Goal: Task Accomplishment & Management: Use online tool/utility

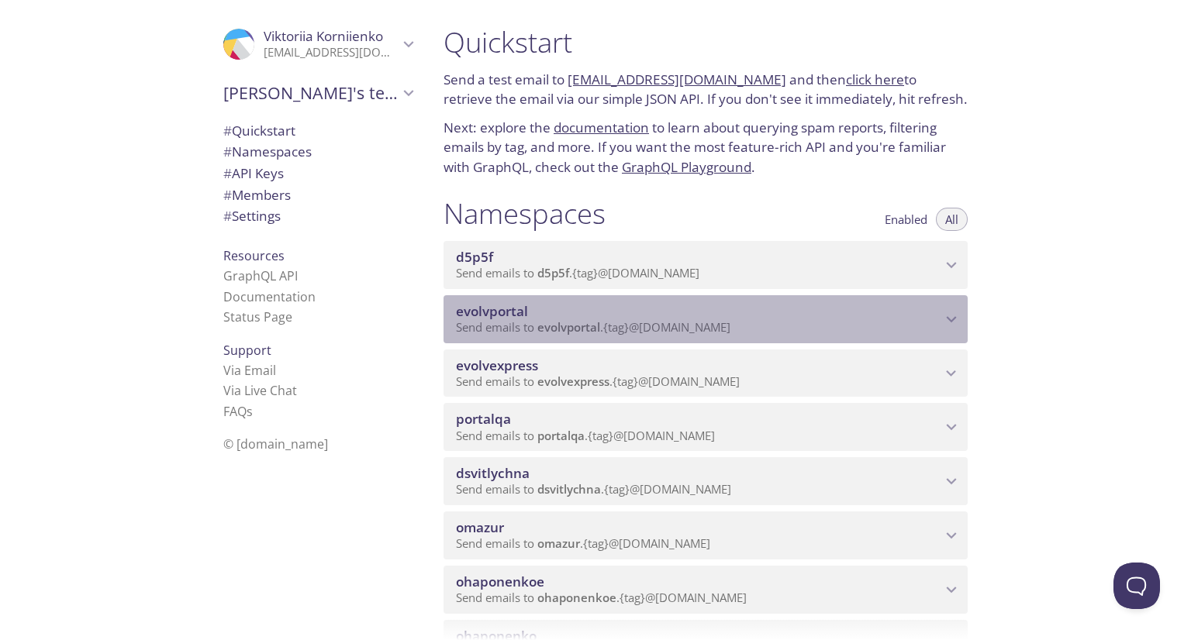
click at [691, 320] on div "evolvportal Send emails to evolvportal . {tag} @[DOMAIN_NAME]" at bounding box center [705, 319] width 524 height 48
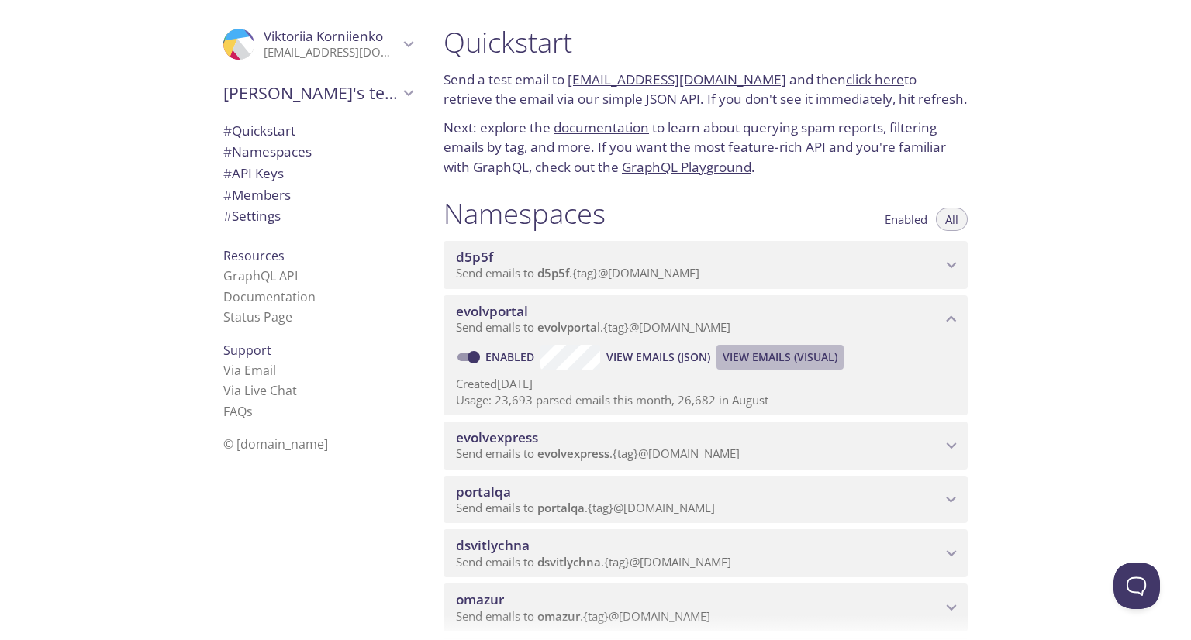
click at [761, 367] on span "View Emails (Visual)" at bounding box center [779, 357] width 115 height 19
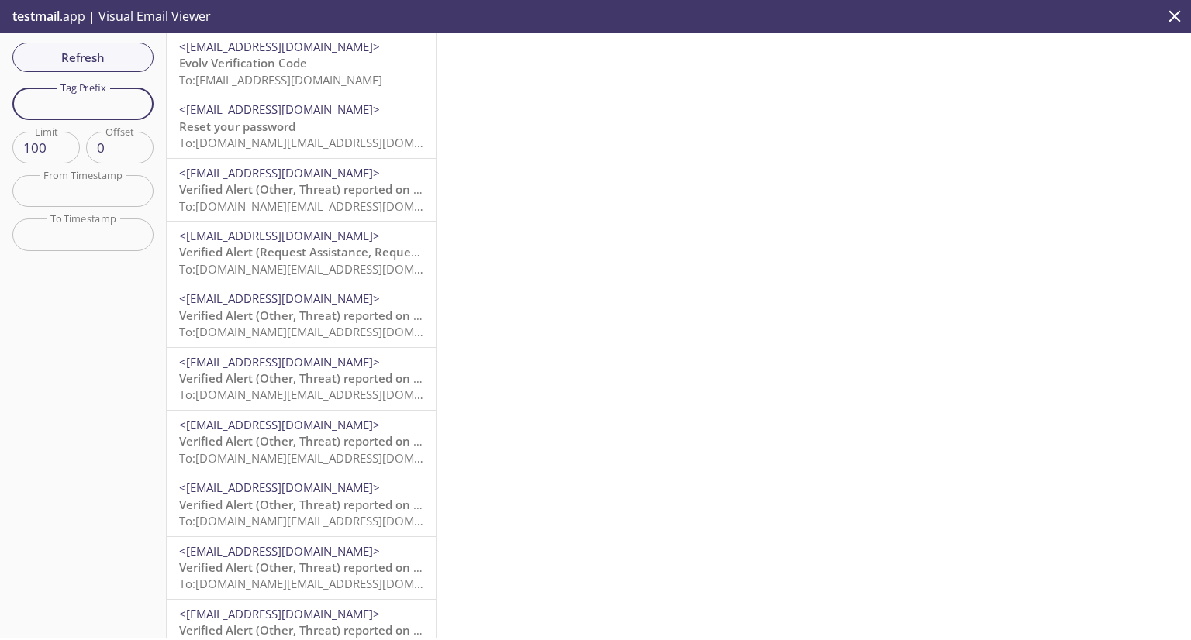
click at [82, 113] on input "text" at bounding box center [82, 104] width 141 height 32
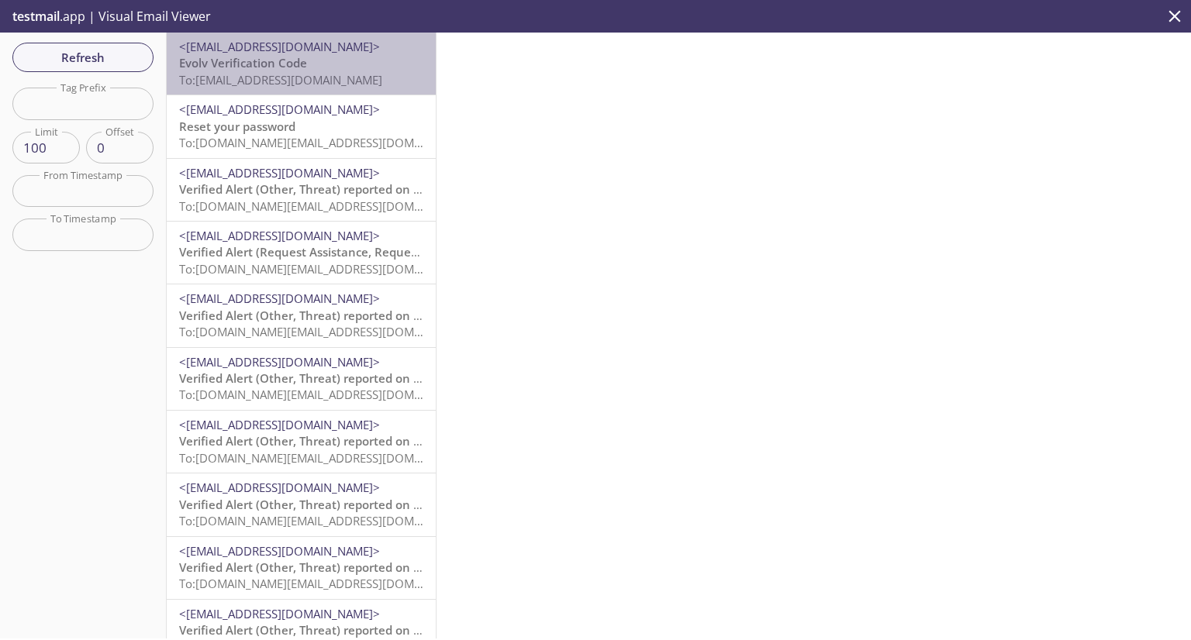
click at [302, 63] on span "Evolv Verification Code" at bounding box center [243, 63] width 128 height 16
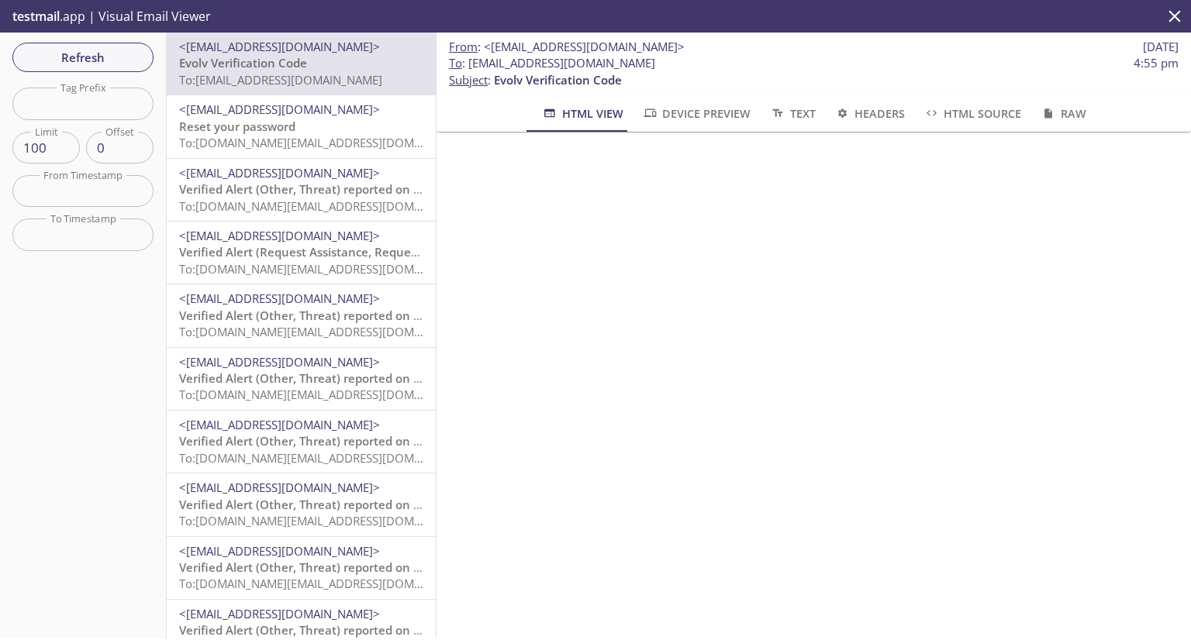
click at [87, 111] on input "text" at bounding box center [82, 104] width 141 height 32
type input "vkcustomerad"
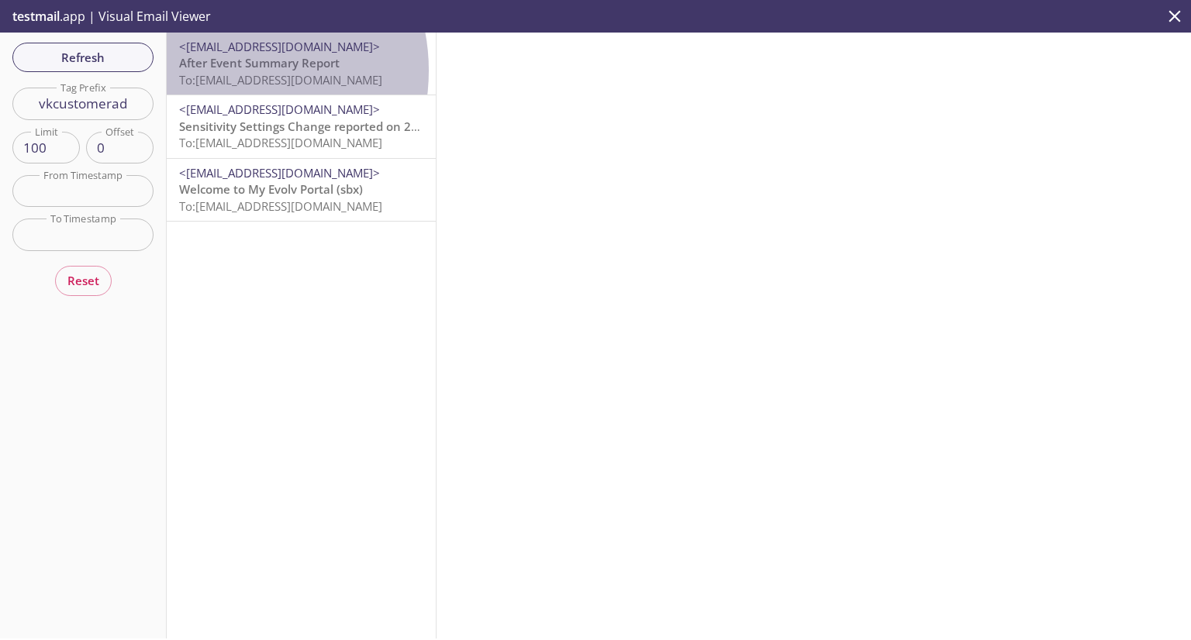
click at [223, 71] on span "After Event Summary Report" at bounding box center [259, 63] width 160 height 16
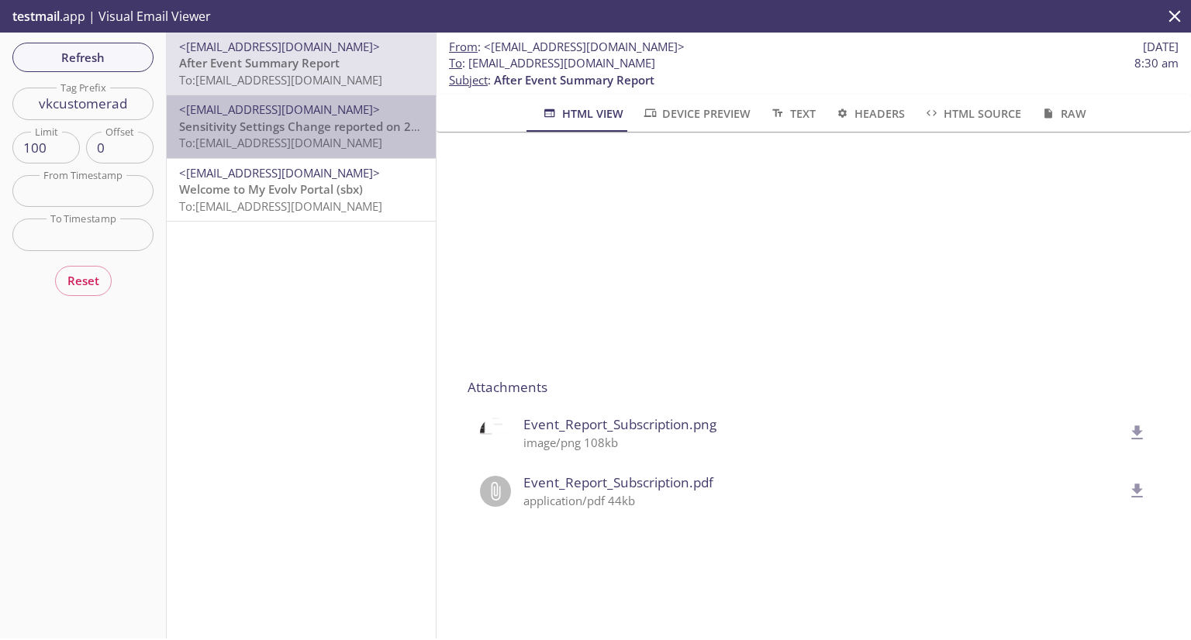
click at [338, 119] on span "Sensitivity Settings Change reported on 2527 Alias, HQ, SQA_ACC at [DATE] 14:03…" at bounding box center [413, 127] width 469 height 16
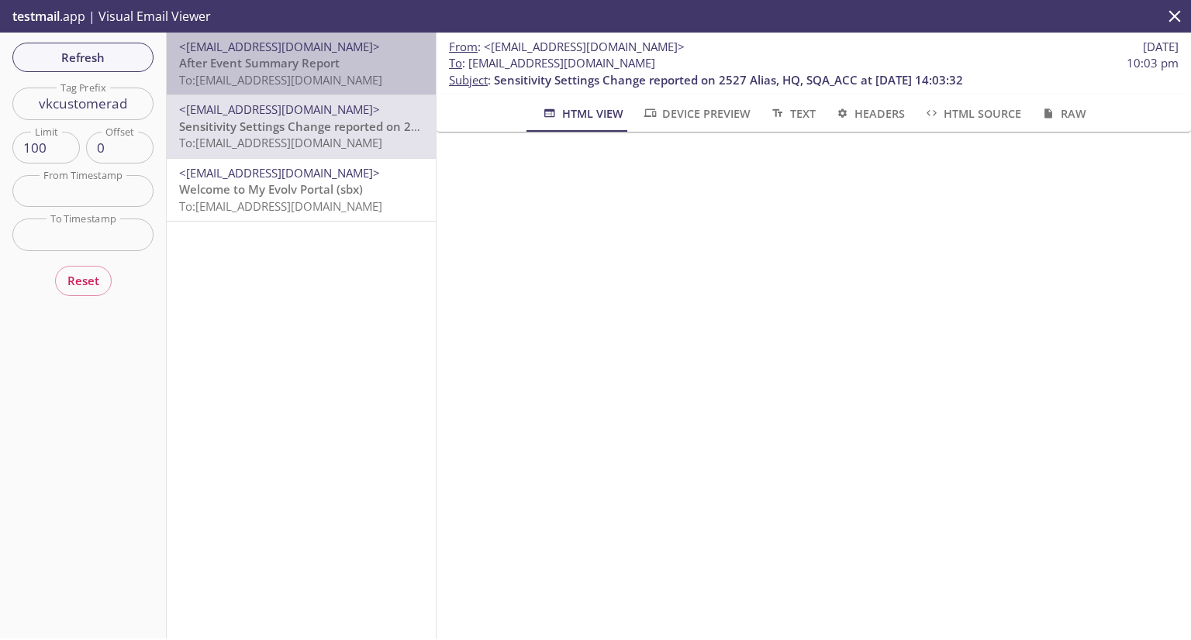
click at [331, 81] on span "To: [EMAIL_ADDRESS][DOMAIN_NAME]" at bounding box center [280, 80] width 203 height 16
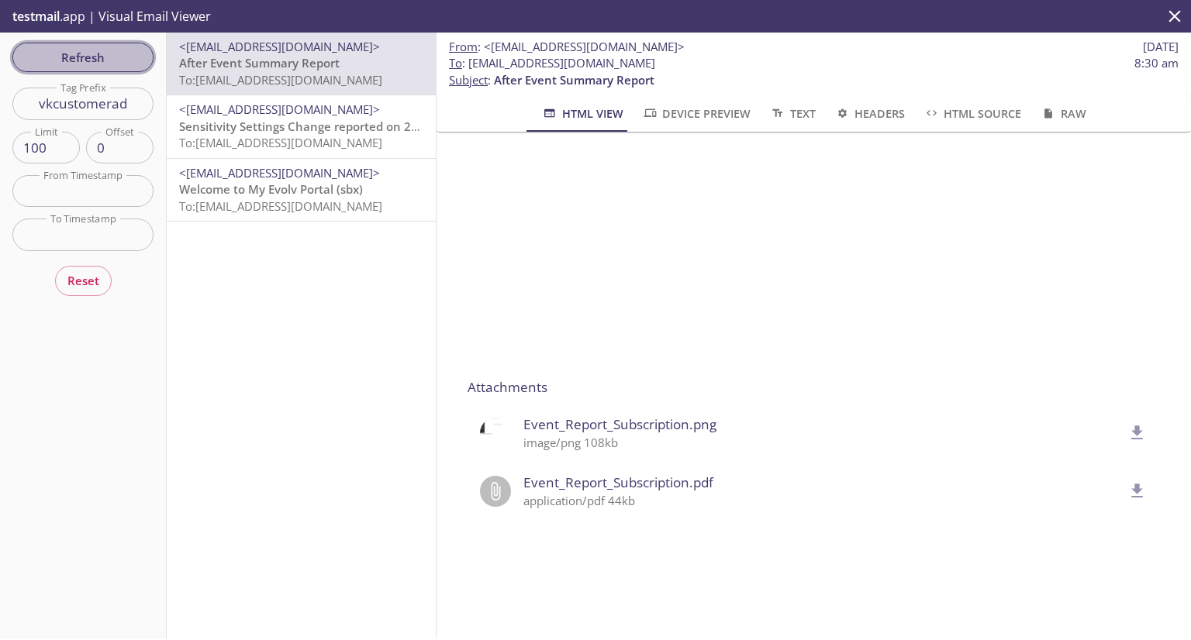
click at [115, 66] on span "Refresh" at bounding box center [83, 57] width 116 height 20
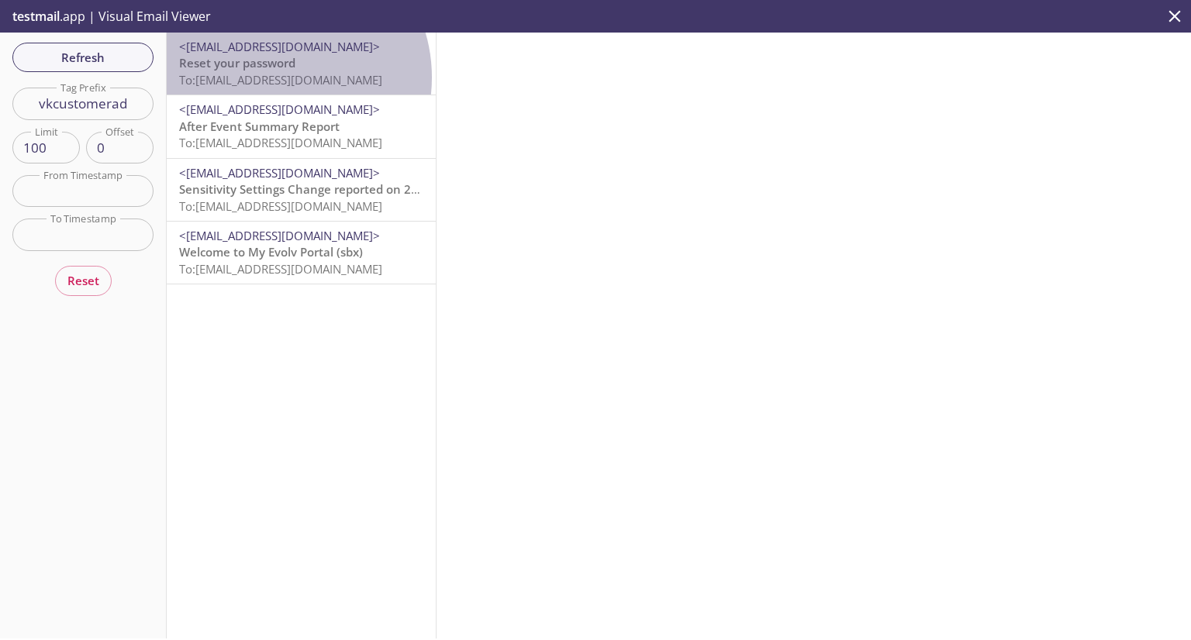
click at [273, 78] on span "To: [EMAIL_ADDRESS][DOMAIN_NAME]" at bounding box center [280, 80] width 203 height 16
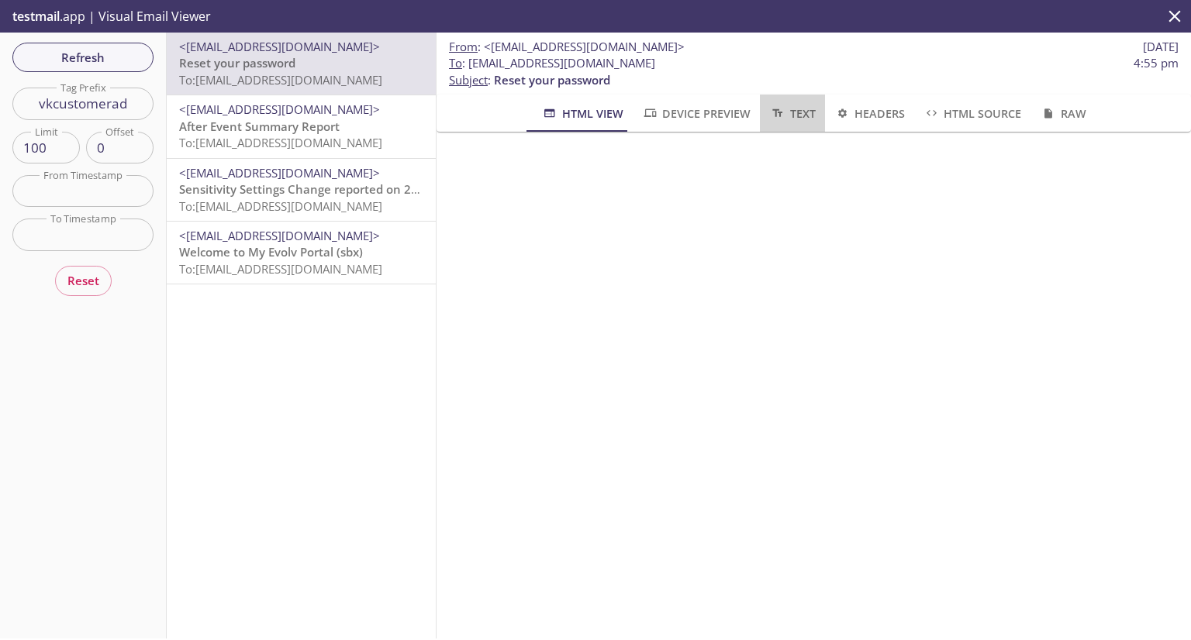
click at [777, 109] on icon "button" at bounding box center [777, 113] width 16 height 12
click at [717, 97] on button "Device Preview" at bounding box center [696, 113] width 127 height 37
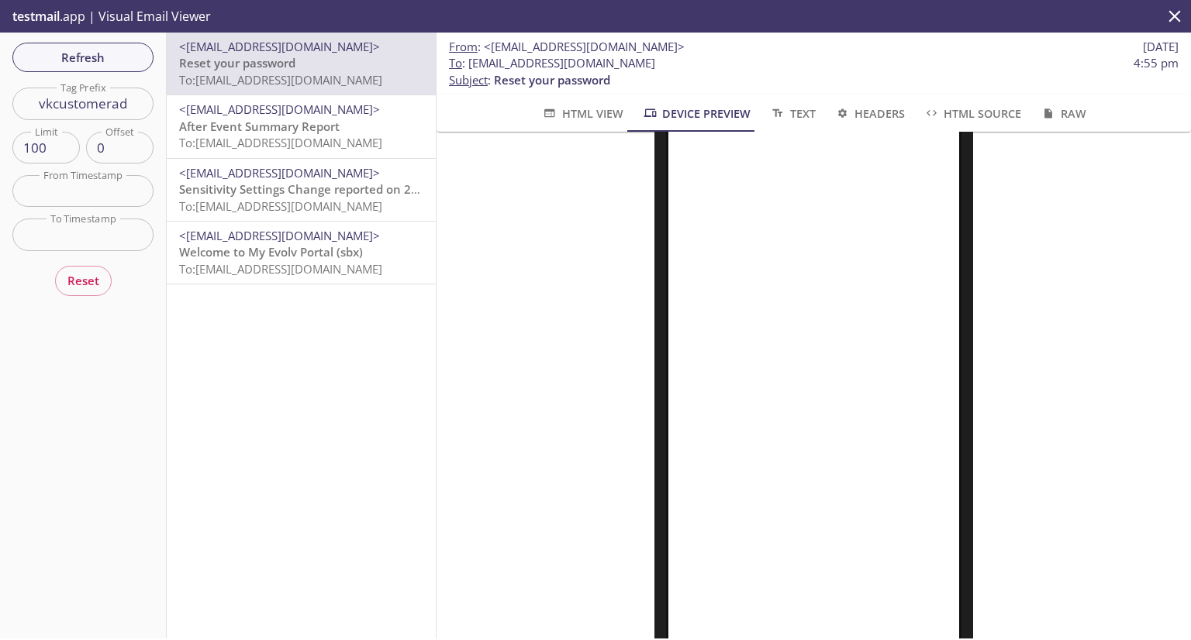
scroll to position [139, 0]
